Goal: Check status: Check status

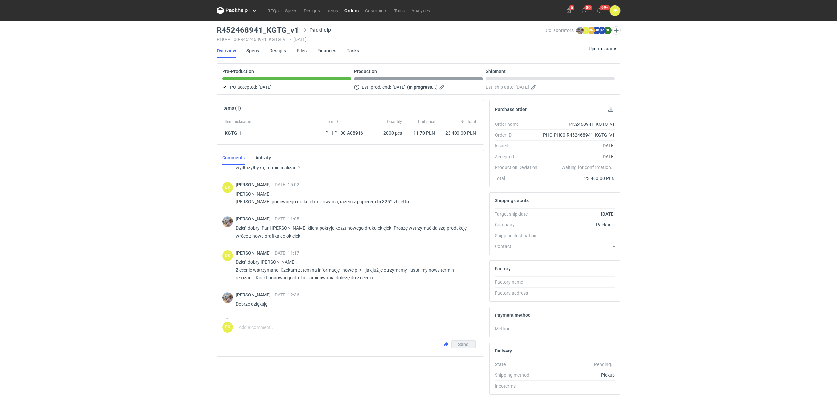
scroll to position [305, 0]
click at [250, 373] on div "Items (1) Item nickname Item ID Quantity Unit price Net total KGTG_1 PHI-PH00-A…" at bounding box center [350, 250] width 273 height 300
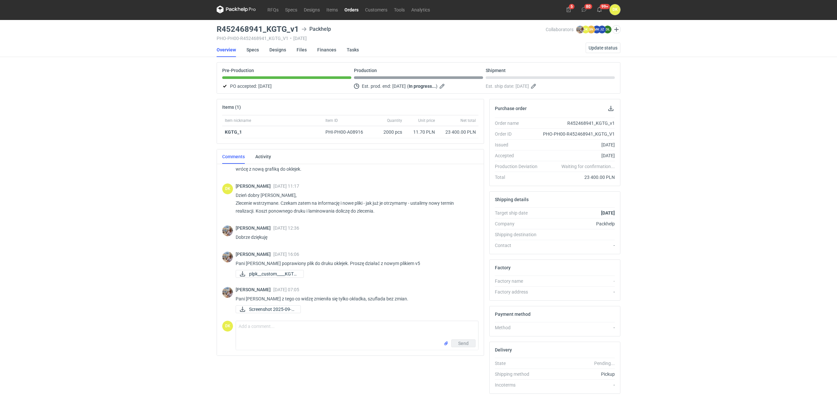
scroll to position [2, 0]
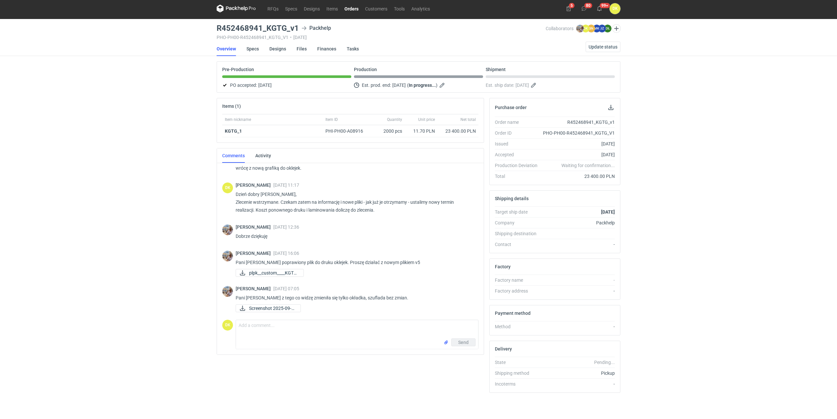
click at [88, 296] on div "RFQs Specs Designs Items Orders Customers Tools Analytics 5 80 99+ DK [PERSON_N…" at bounding box center [418, 207] width 837 height 419
click at [274, 10] on link "RFQs" at bounding box center [273, 9] width 18 height 8
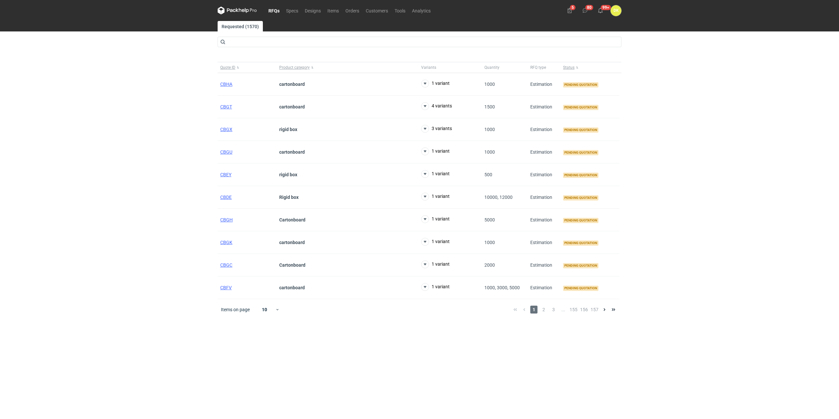
click at [549, 310] on div "1 2 3 ... 155 156 157" at bounding box center [564, 310] width 107 height 8
click at [543, 310] on span "2" at bounding box center [543, 310] width 7 height 8
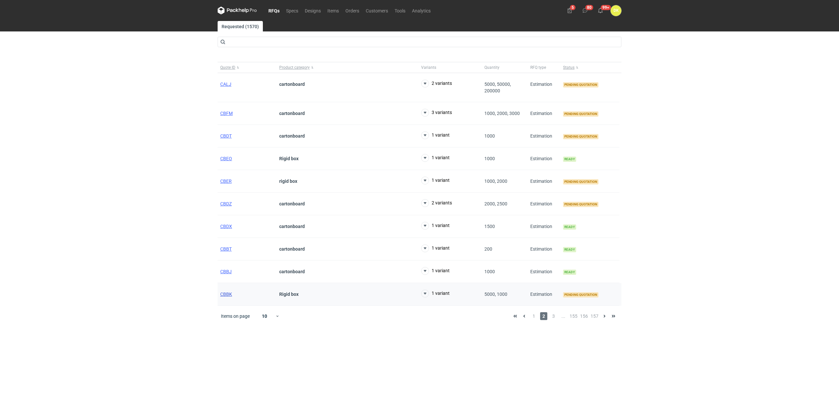
click at [226, 294] on span "CBBK" at bounding box center [226, 294] width 12 height 5
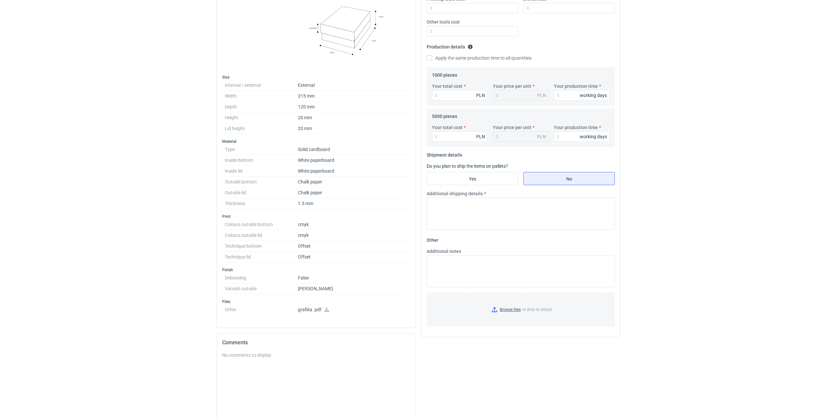
scroll to position [164, 0]
click at [327, 307] on icon at bounding box center [326, 306] width 5 height 5
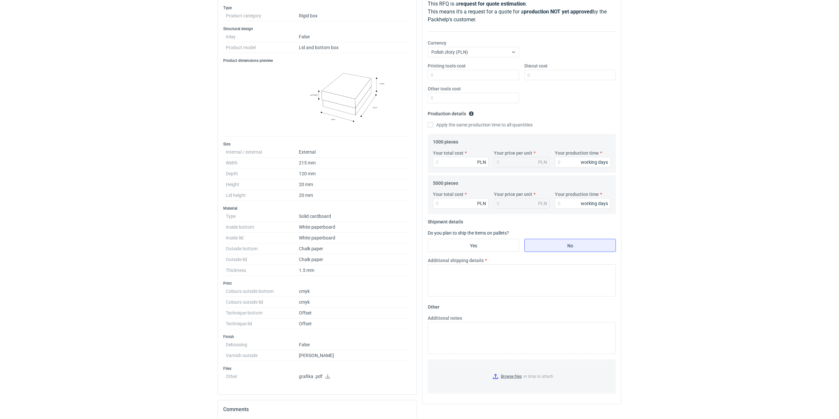
scroll to position [0, 0]
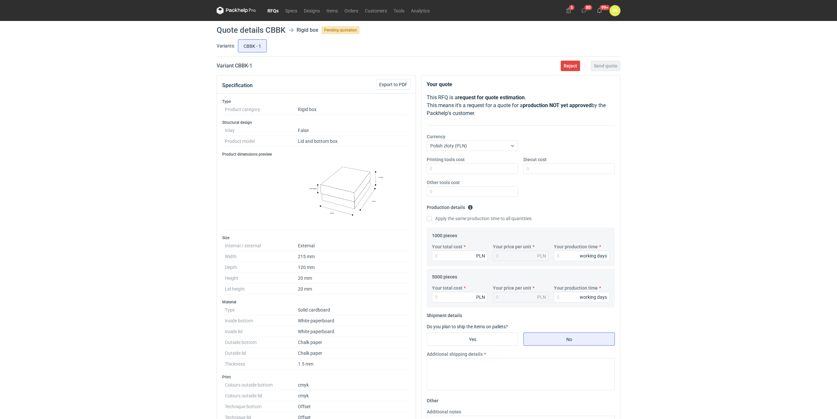
click at [275, 9] on link "RFQs" at bounding box center [273, 11] width 18 height 8
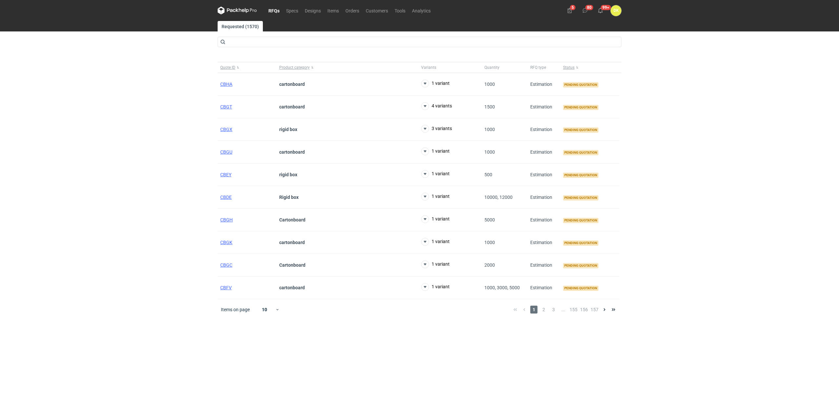
click at [444, 358] on main "Requested (1570) Quote ID Product category Variants Quantity RFQ type Status CB…" at bounding box center [419, 220] width 409 height 398
click at [224, 150] on span "CBGU" at bounding box center [226, 151] width 12 height 5
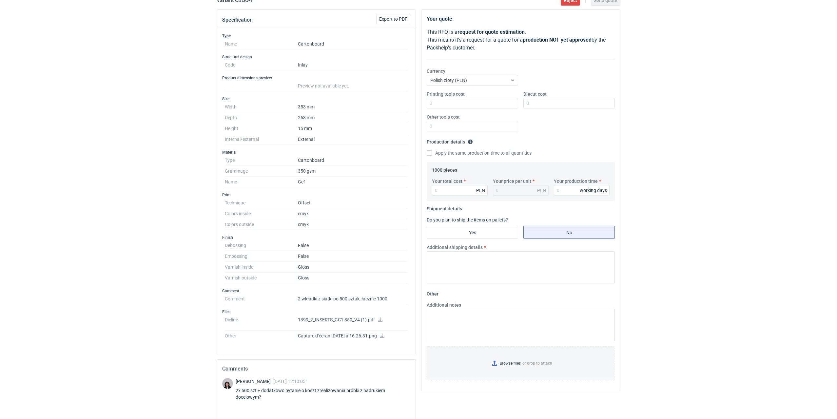
scroll to position [98, 0]
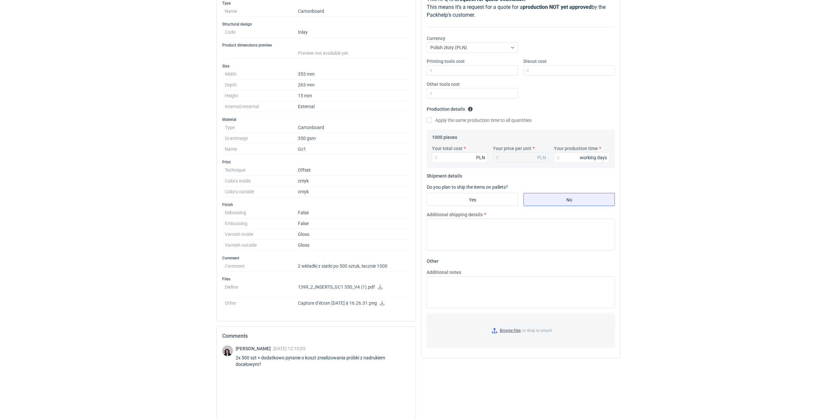
click at [380, 288] on icon at bounding box center [380, 287] width 5 height 5
click at [385, 305] on link at bounding box center [381, 303] width 5 height 5
click at [381, 286] on icon at bounding box center [380, 287] width 5 height 5
click at [681, 268] on div "RFQs Specs Designs Items Orders Customers Tools Analytics 5 80 99+ DK Dominika …" at bounding box center [418, 111] width 837 height 419
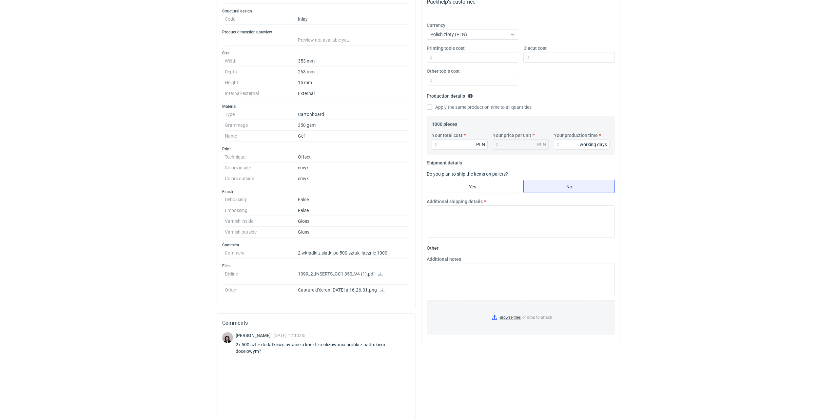
scroll to position [0, 0]
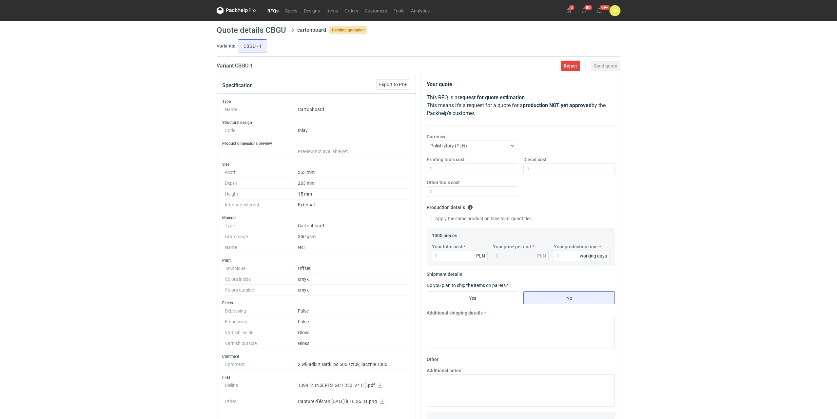
click at [277, 29] on h1 "Quote details CBGU" at bounding box center [251, 30] width 69 height 8
copy h1 "CBGU"
